Goal: Task Accomplishment & Management: Manage account settings

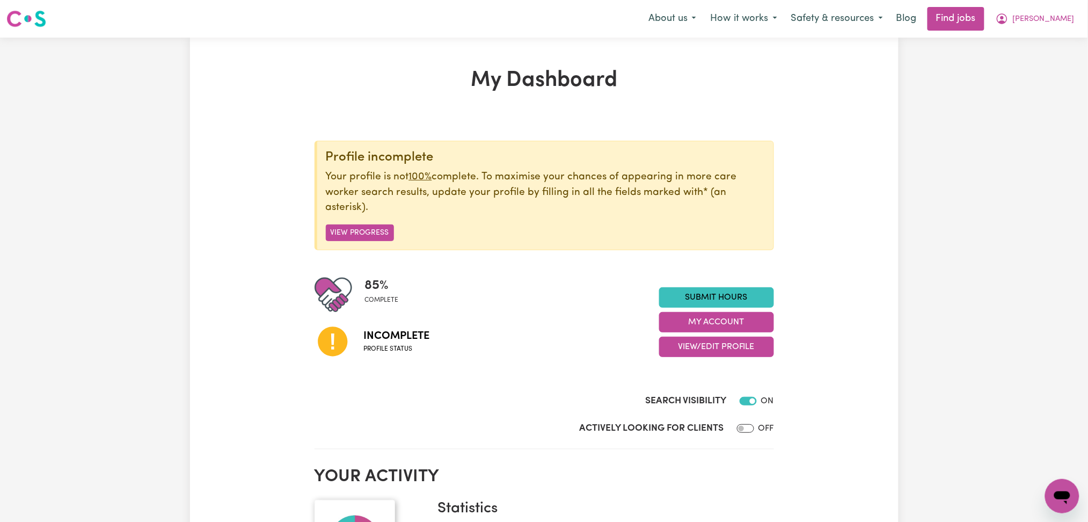
scroll to position [143, 0]
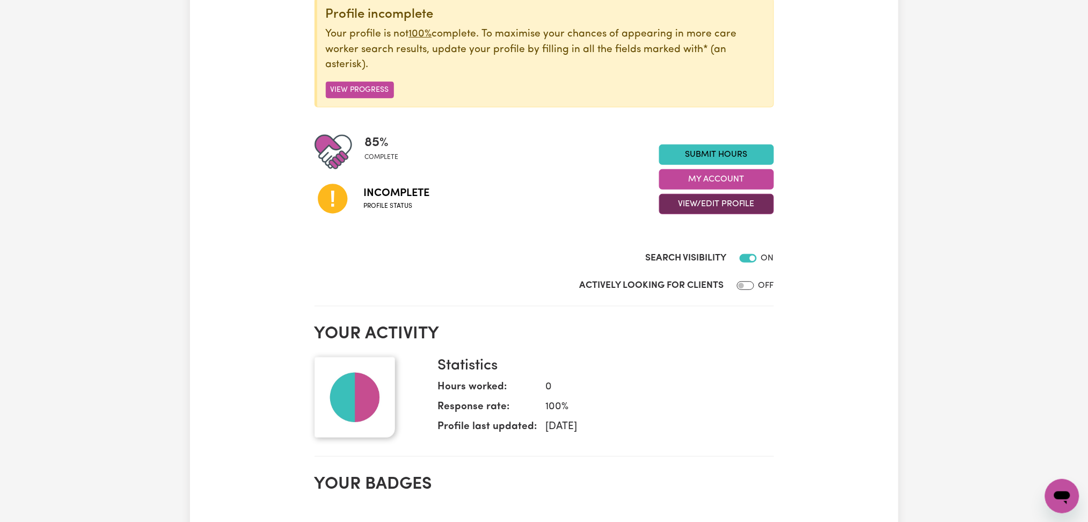
click at [697, 201] on button "View/Edit Profile" at bounding box center [716, 204] width 115 height 20
click at [690, 270] on link "Profile Completeness" at bounding box center [710, 274] width 100 height 21
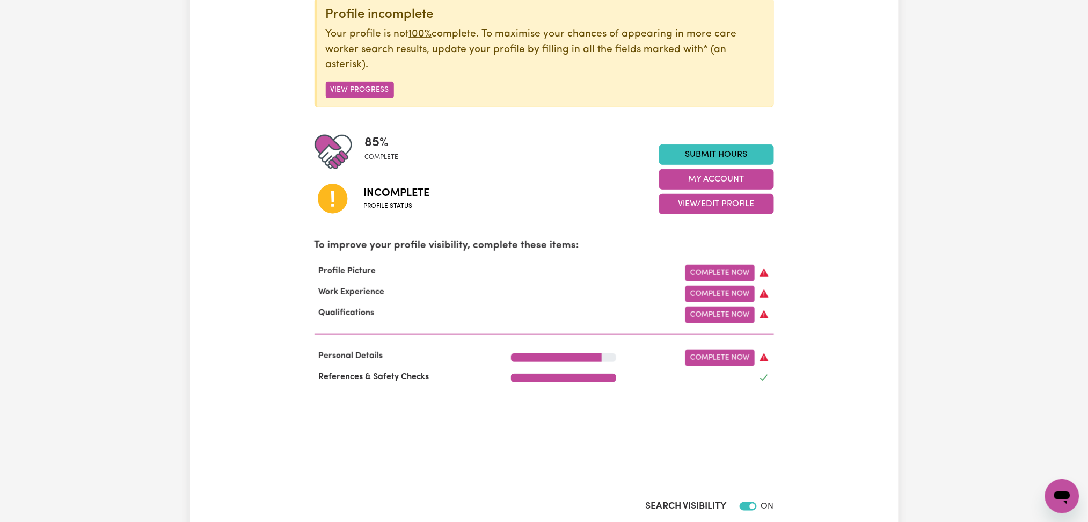
scroll to position [0, 0]
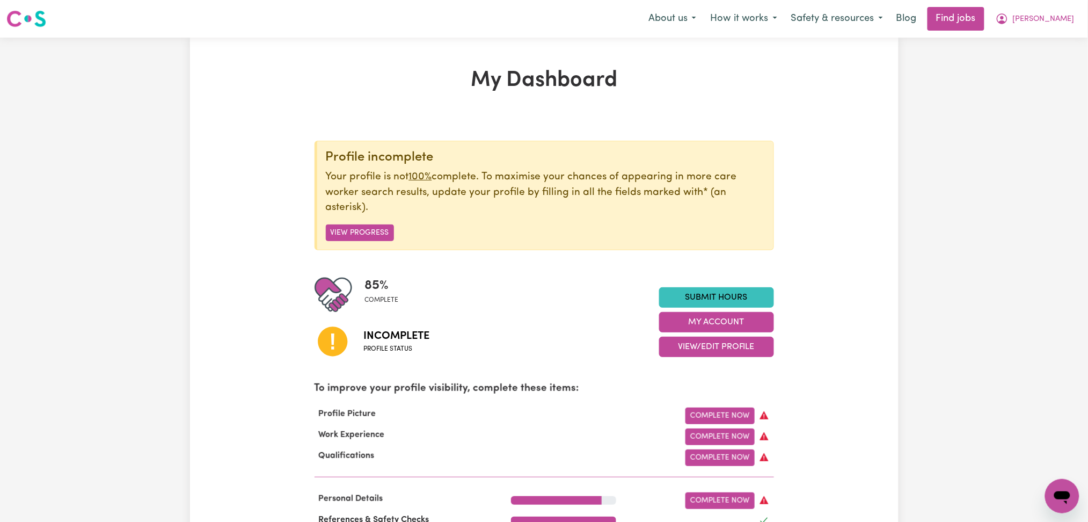
drag, startPoint x: 1052, startPoint y: 31, endPoint x: 1044, endPoint y: 12, distance: 20.2
click at [1052, 30] on nav "Menu About us How it works Safety & resources Blog Find jobs [PERSON_NAME]" at bounding box center [544, 19] width 1088 height 38
drag, startPoint x: 1044, startPoint y: 12, endPoint x: 1035, endPoint y: 28, distance: 18.5
click at [1044, 11] on button "[PERSON_NAME]" at bounding box center [1035, 19] width 93 height 23
click at [1030, 87] on link "Logout" at bounding box center [1038, 82] width 85 height 20
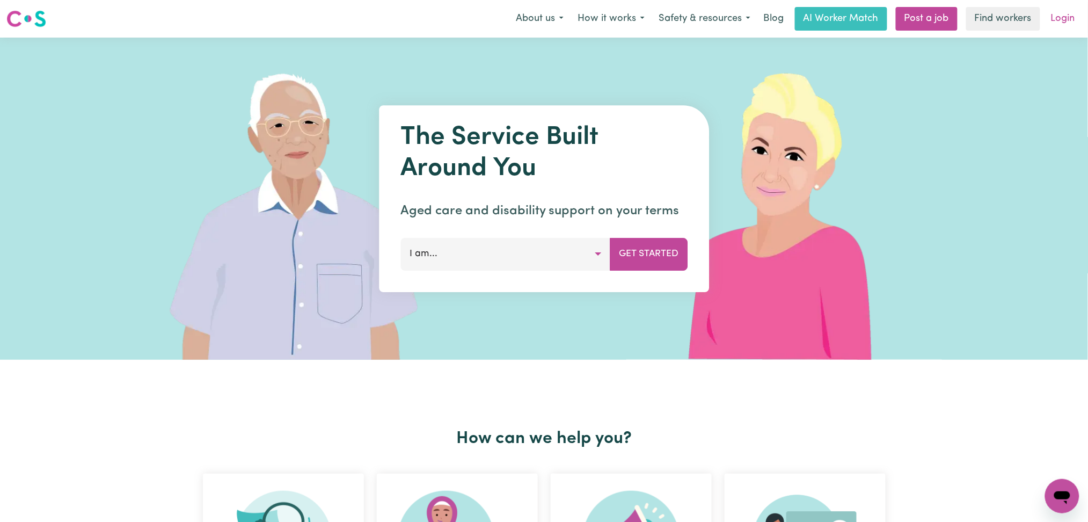
click at [1052, 24] on link "Login" at bounding box center [1062, 19] width 37 height 24
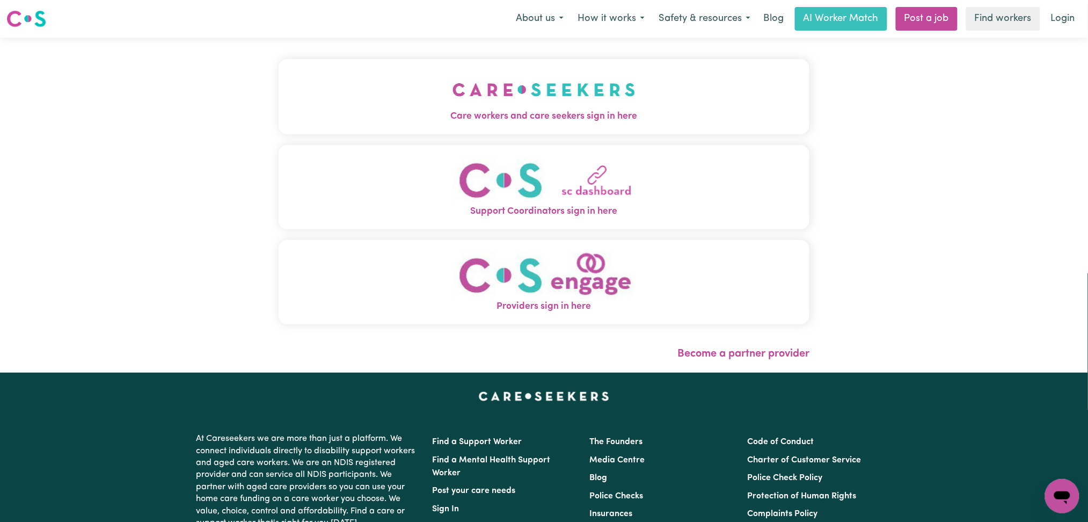
drag, startPoint x: 418, startPoint y: 151, endPoint x: 409, endPoint y: 132, distance: 20.9
click at [418, 151] on button "Support Coordinators sign in here" at bounding box center [544, 187] width 531 height 84
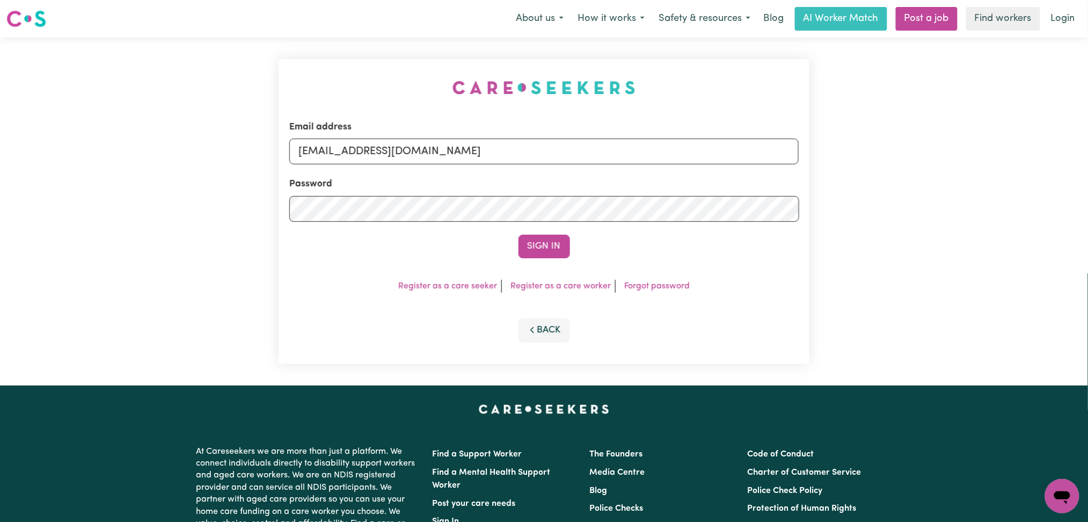
drag, startPoint x: 413, startPoint y: 177, endPoint x: 410, endPoint y: 149, distance: 27.5
click at [413, 170] on form "Email address [EMAIL_ADDRESS][DOMAIN_NAME] Password Sign In" at bounding box center [544, 189] width 510 height 138
click at [409, 151] on input "[EMAIL_ADDRESS][DOMAIN_NAME]" at bounding box center [544, 151] width 510 height 26
drag, startPoint x: 351, startPoint y: 147, endPoint x: 701, endPoint y: 182, distance: 351.7
click at [700, 182] on form "Email address Superuser~[EMAIL_ADDRESS][DOMAIN_NAME] Password Sign In" at bounding box center [544, 189] width 510 height 138
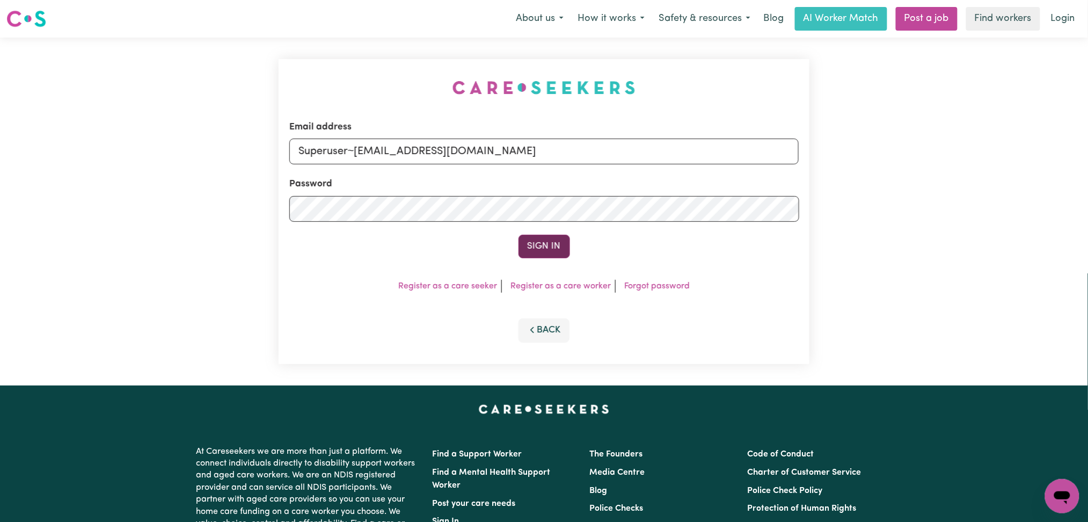
type input "Superuser~[EMAIL_ADDRESS][DOMAIN_NAME]"
click at [562, 247] on button "Sign In" at bounding box center [544, 247] width 52 height 24
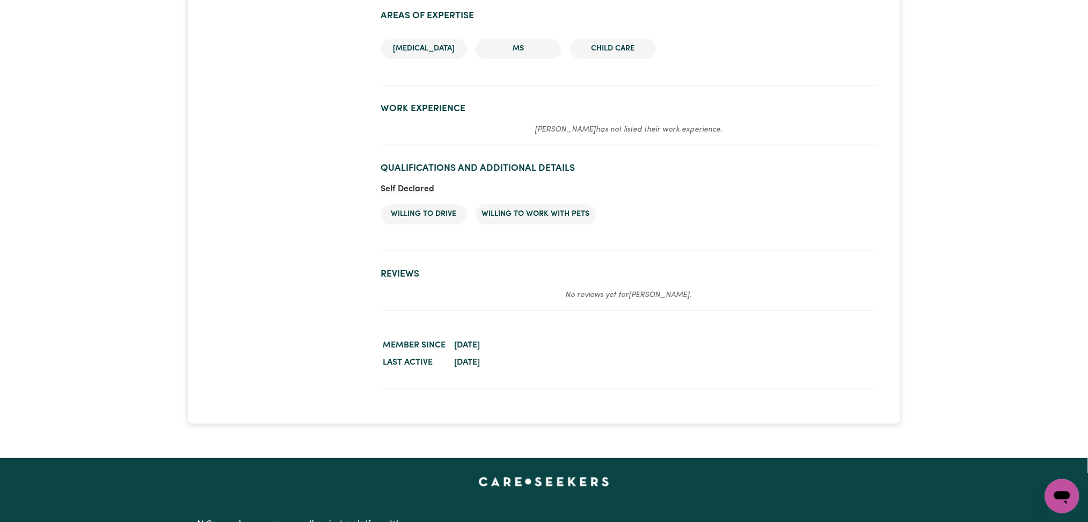
scroll to position [1303, 0]
